Goal: Task Accomplishment & Management: Complete application form

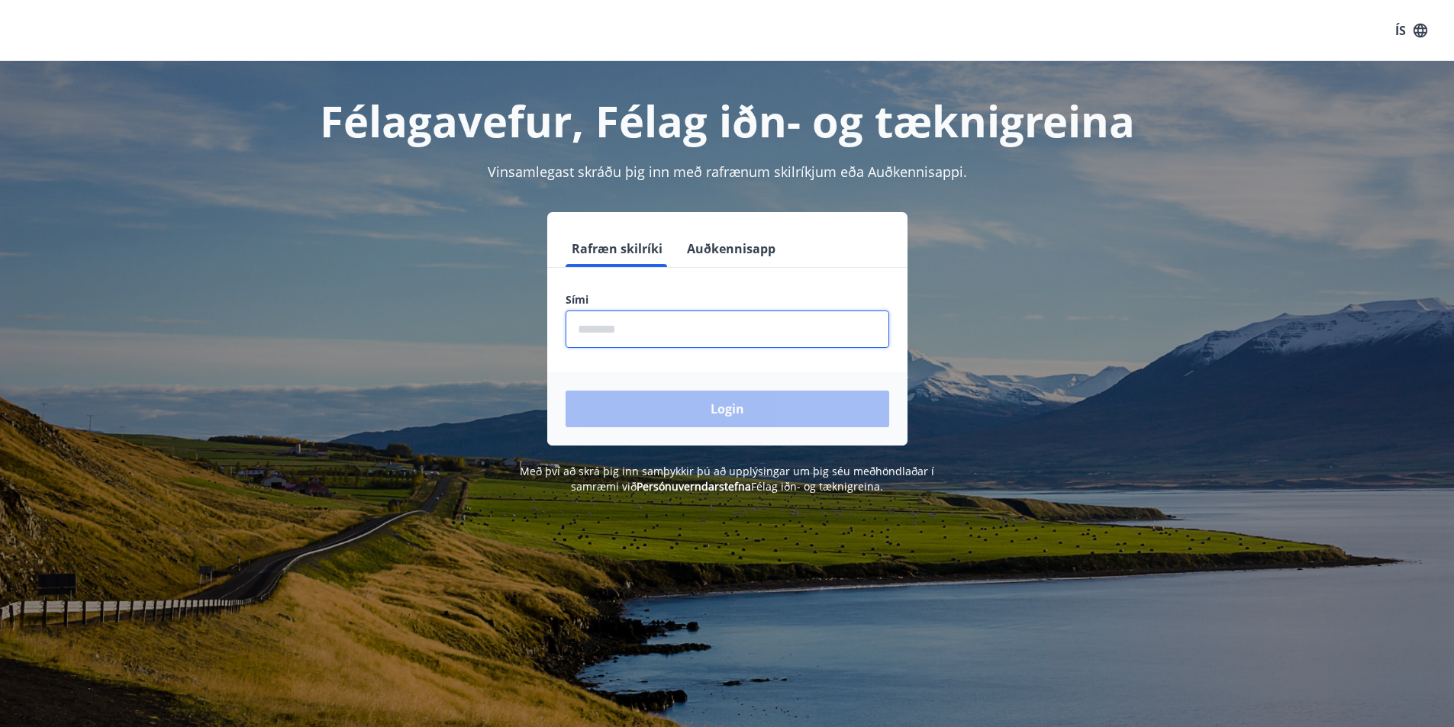
click at [593, 331] on input "phone" at bounding box center [728, 329] width 324 height 37
click at [589, 320] on input "phone" at bounding box center [728, 329] width 324 height 37
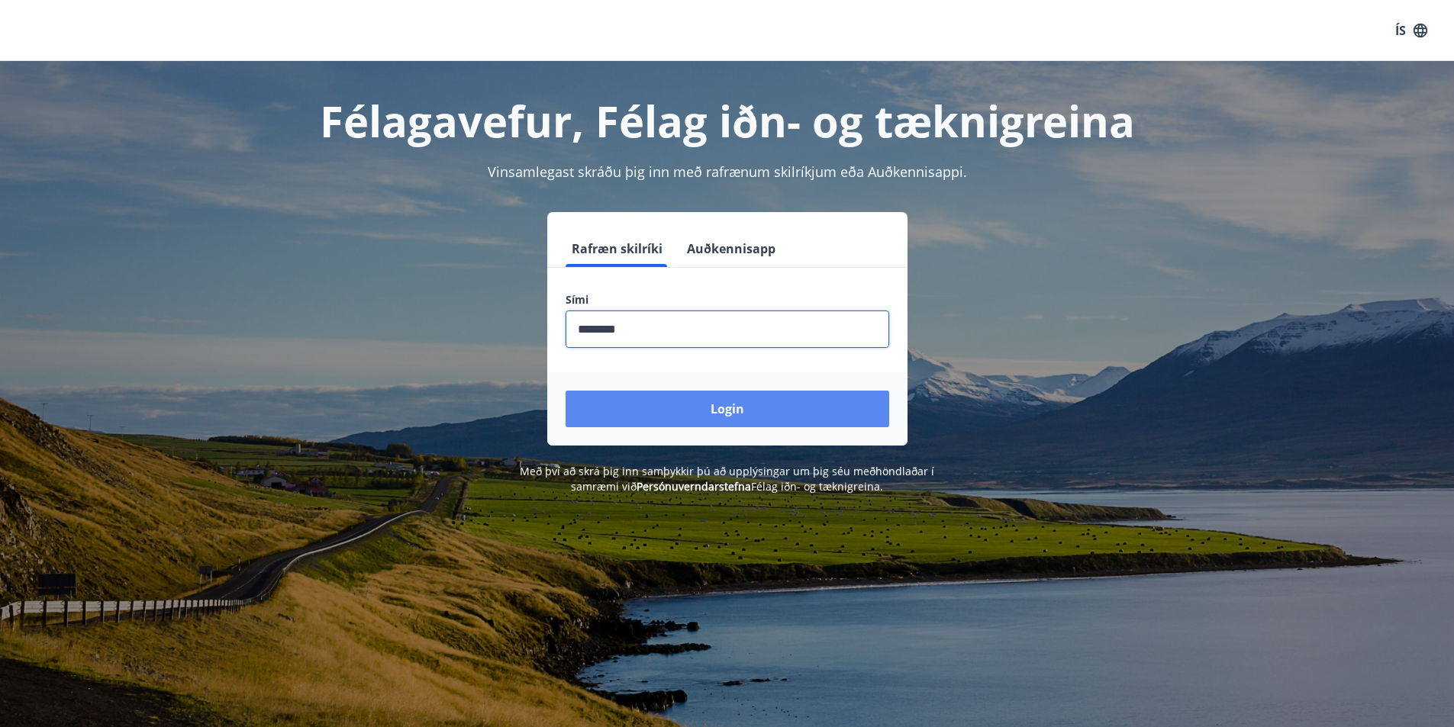
type input "********"
click at [712, 411] on button "Login" at bounding box center [728, 409] width 324 height 37
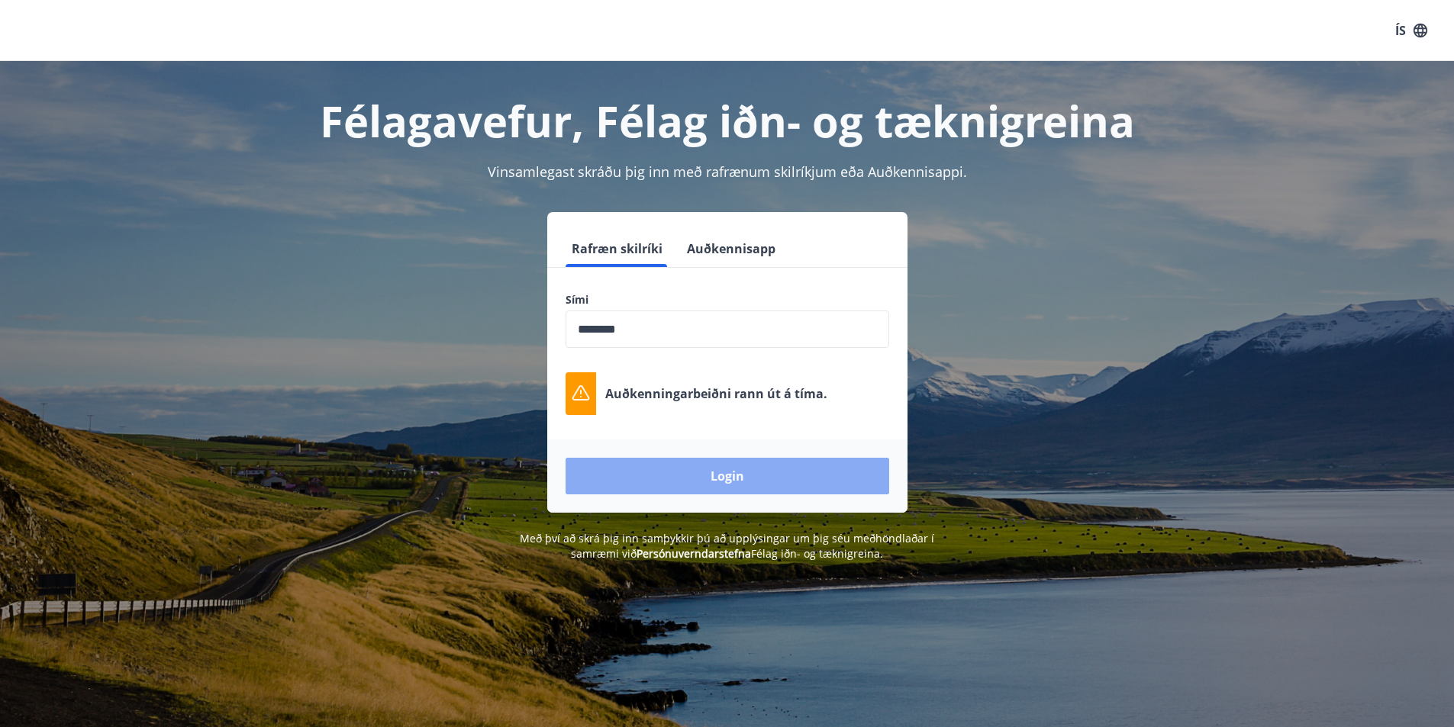
click at [669, 484] on button "Login" at bounding box center [728, 476] width 324 height 37
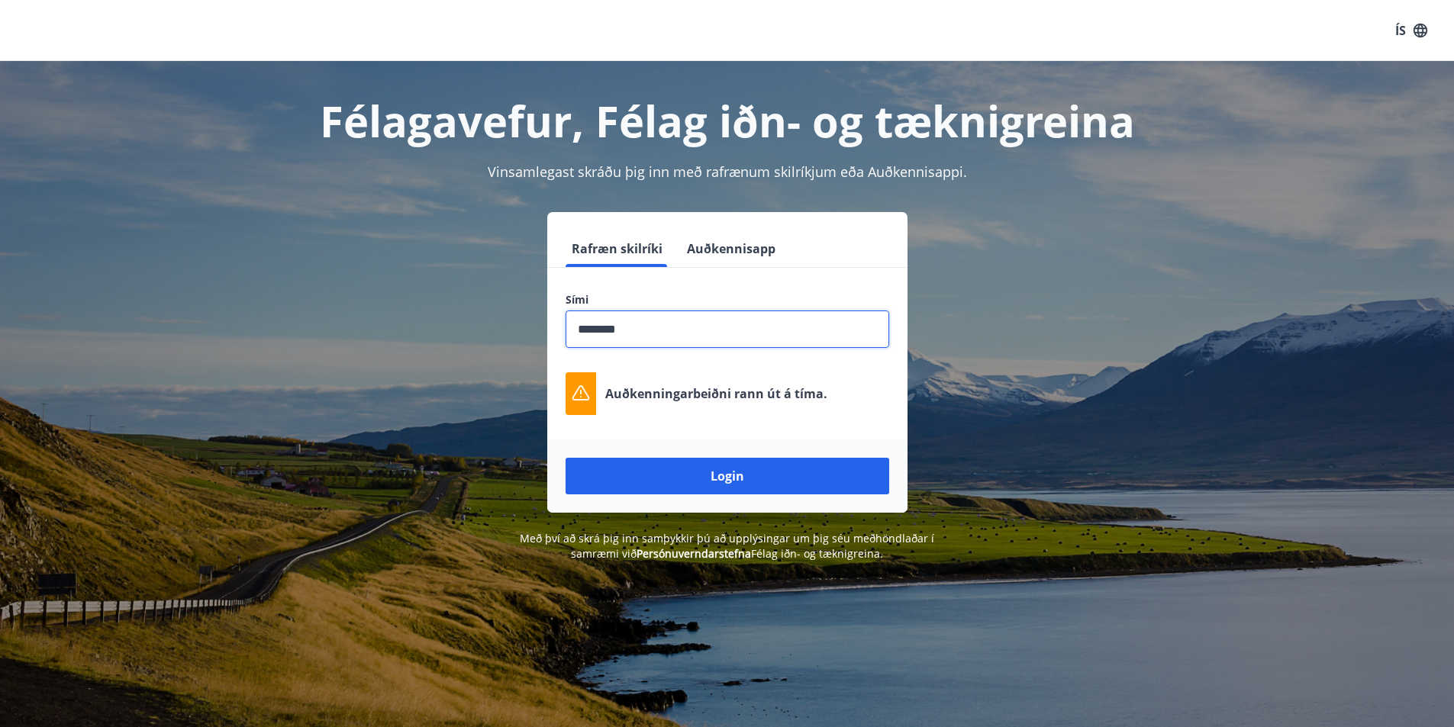
click at [673, 346] on input "phone" at bounding box center [728, 329] width 324 height 37
click at [655, 321] on input "phone" at bounding box center [728, 329] width 324 height 37
click at [653, 478] on button "Login" at bounding box center [728, 476] width 324 height 37
drag, startPoint x: 640, startPoint y: 326, endPoint x: 560, endPoint y: 334, distance: 80.6
click at [560, 334] on div "Sími ​ Auðkenningarbeiðni rann út á tíma." at bounding box center [727, 353] width 360 height 123
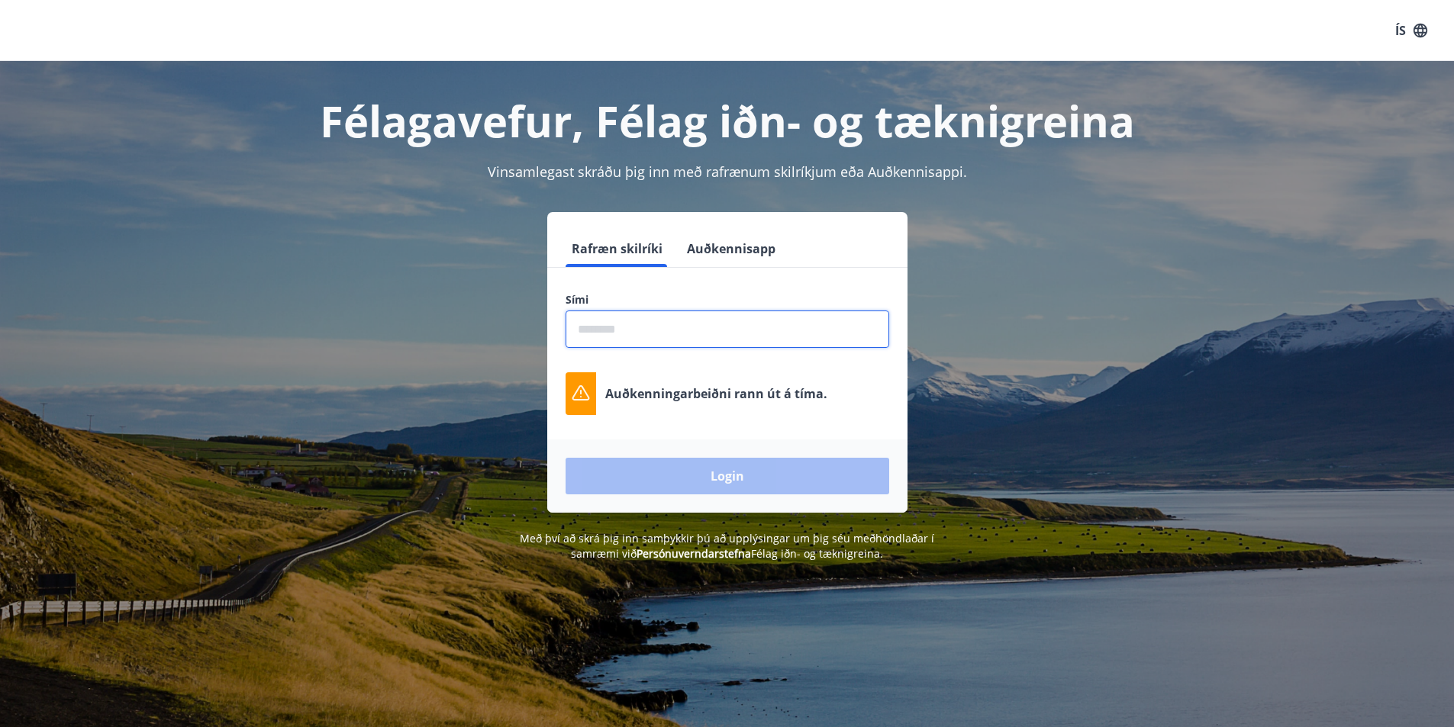
paste input "********"
type input "********"
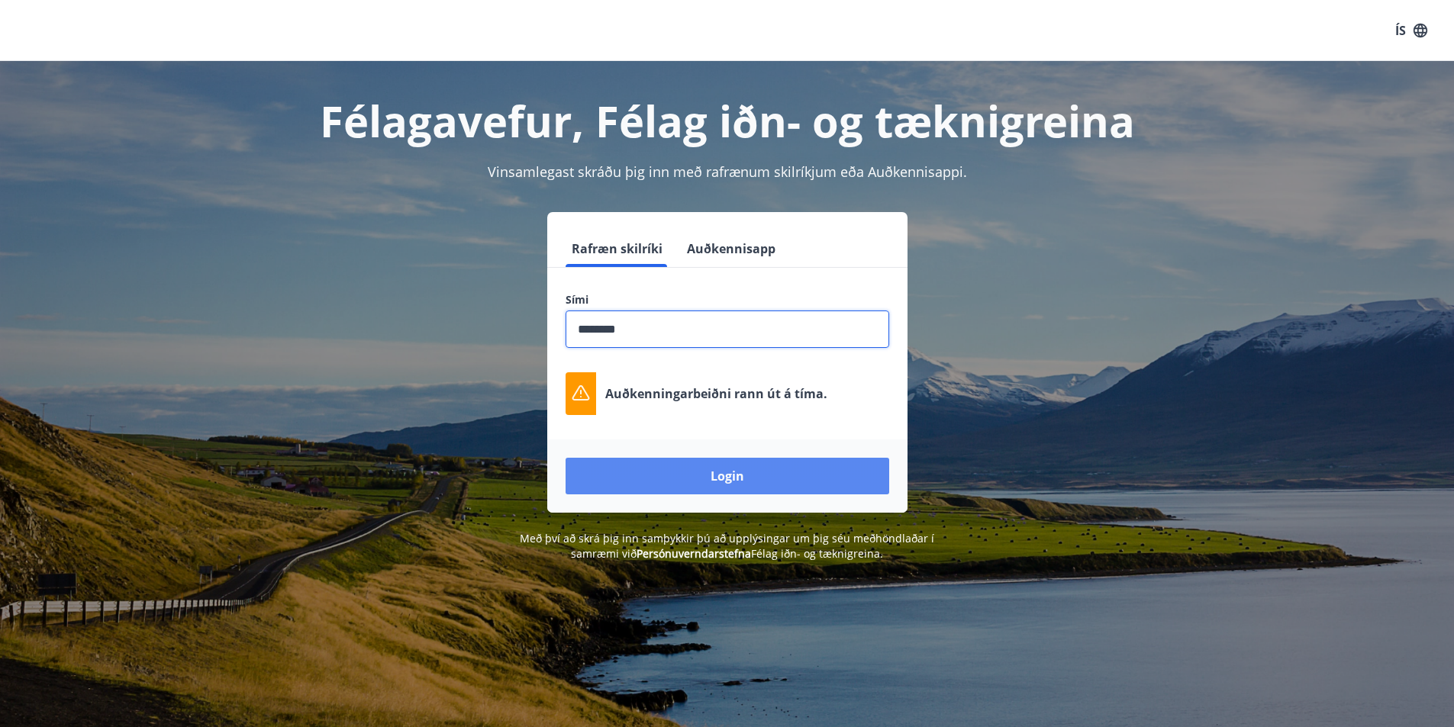
click at [679, 469] on button "Login" at bounding box center [728, 476] width 324 height 37
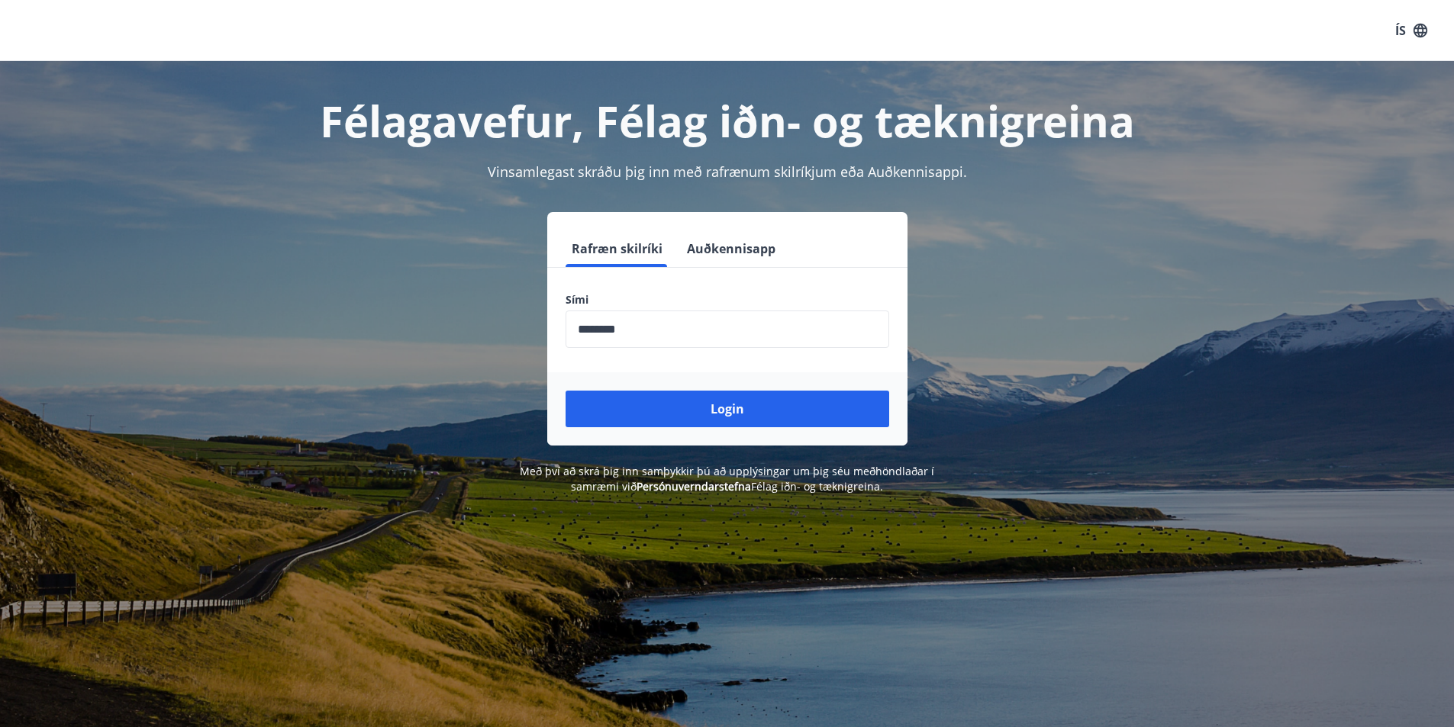
click at [656, 428] on div "Login" at bounding box center [727, 409] width 360 height 73
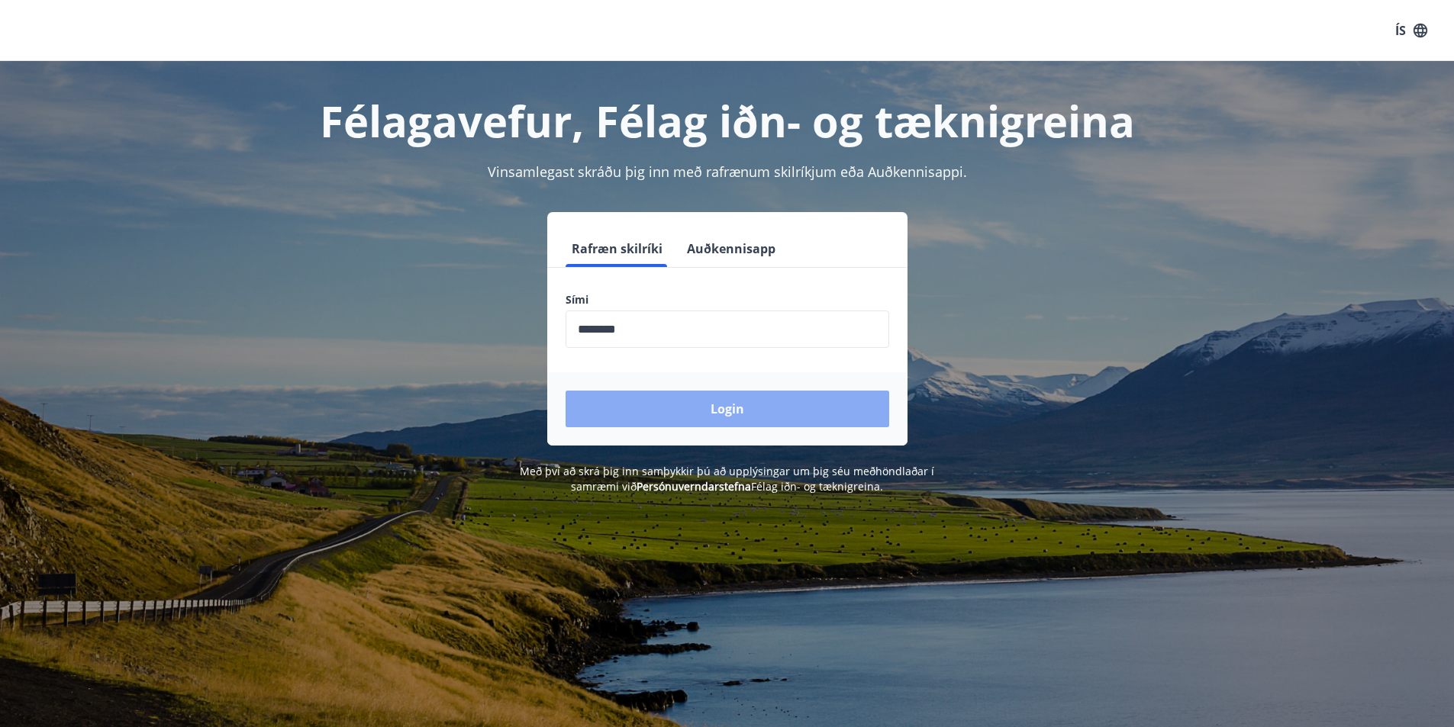
click at [655, 417] on button "Login" at bounding box center [728, 409] width 324 height 37
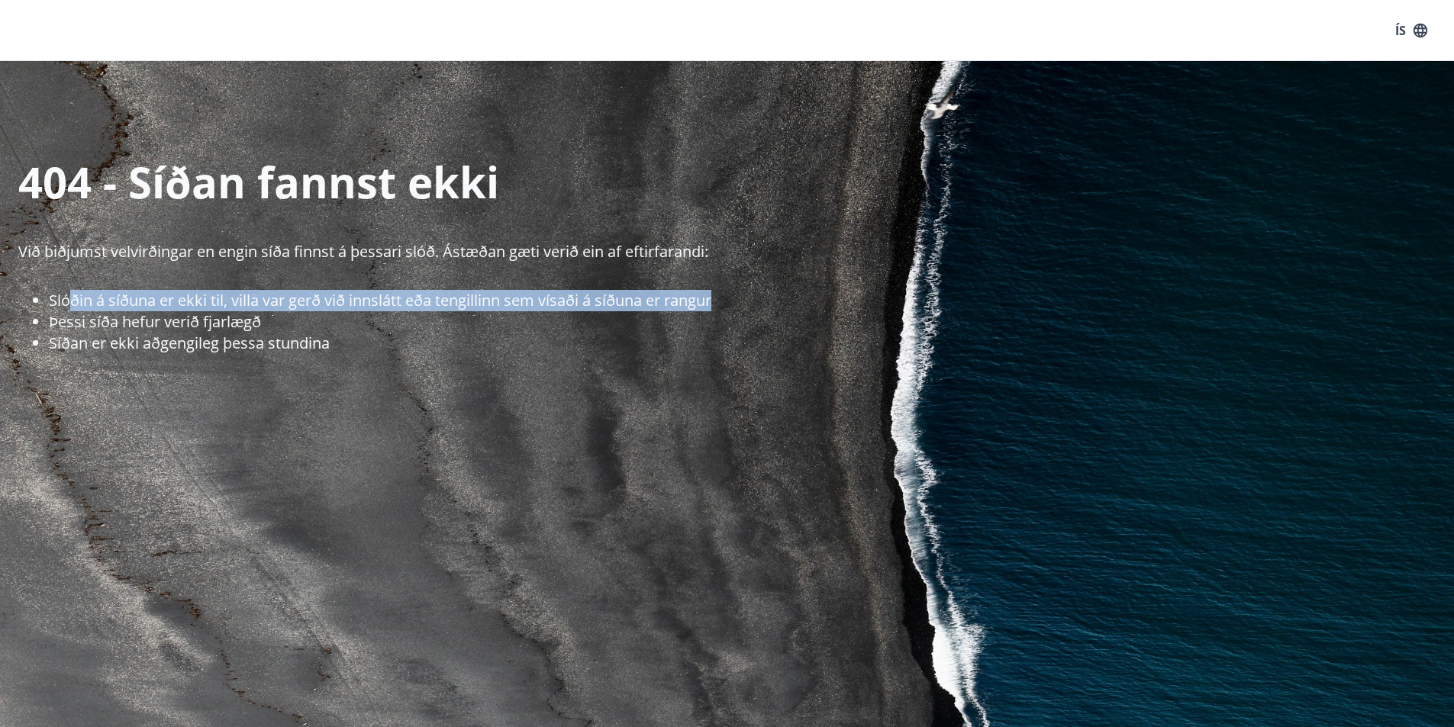
drag, startPoint x: 67, startPoint y: 295, endPoint x: 739, endPoint y: 295, distance: 671.8
click at [739, 295] on li "Slóðin á síðuna er ekki til, villa var gerð við innslátt eða tengillinn sem vís…" at bounding box center [751, 300] width 1405 height 21
